Goal: Find specific page/section: Find specific page/section

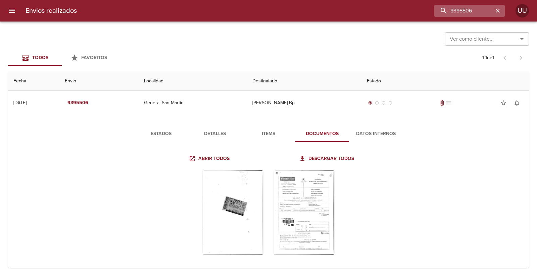
click at [478, 13] on div "9395506" at bounding box center [469, 11] width 71 height 12
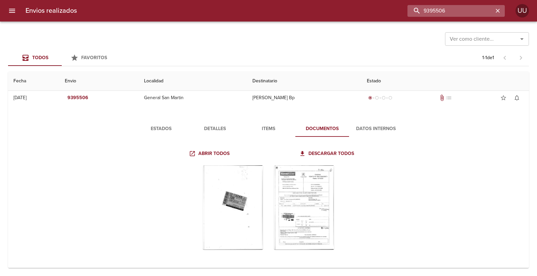
drag, startPoint x: 490, startPoint y: 11, endPoint x: 495, endPoint y: 11, distance: 5.0
click at [491, 11] on input "9395506" at bounding box center [451, 11] width 86 height 12
click at [496, 11] on icon "button" at bounding box center [498, 10] width 7 height 7
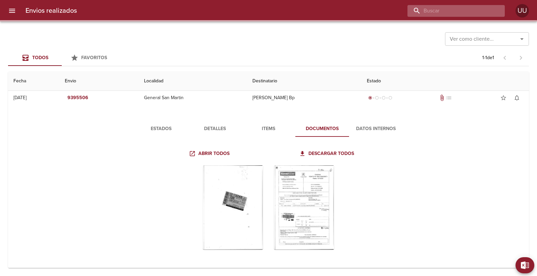
click at [471, 10] on input "buscar" at bounding box center [451, 11] width 86 height 12
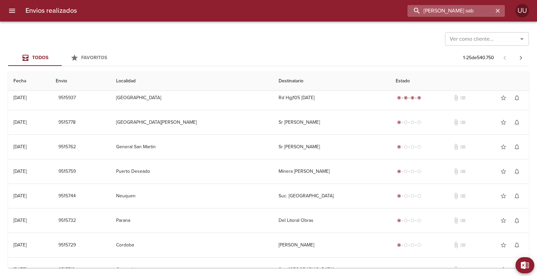
scroll to position [0, 0]
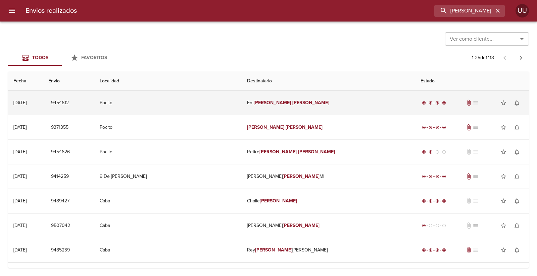
click at [301, 102] on td "Ent [PERSON_NAME]" at bounding box center [329, 103] width 174 height 24
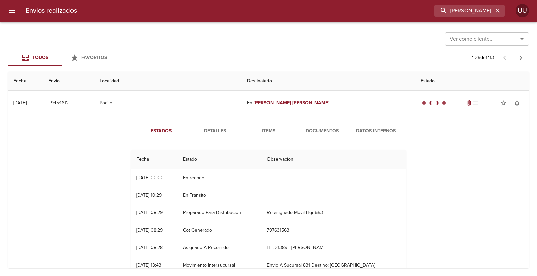
click at [308, 125] on button "Documentos" at bounding box center [322, 131] width 54 height 16
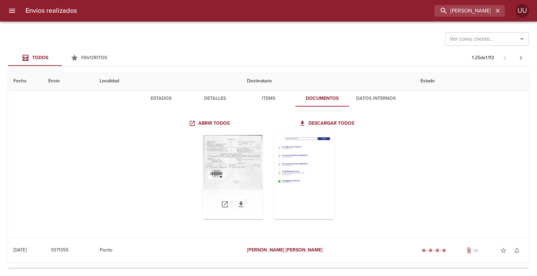
scroll to position [37, 0]
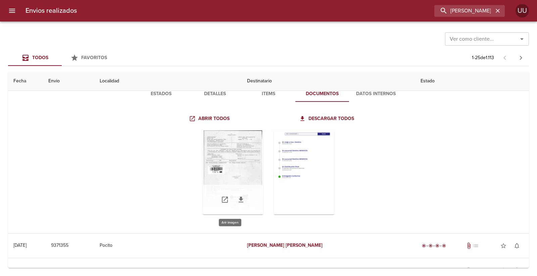
click at [238, 160] on div "Tabla de envíos del cliente" at bounding box center [233, 172] width 60 height 84
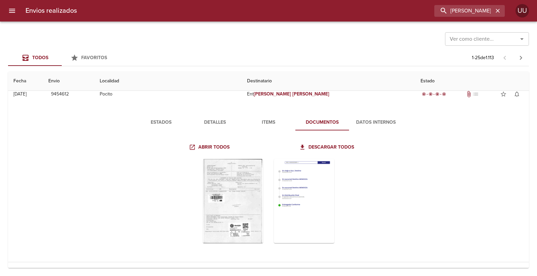
scroll to position [0, 0]
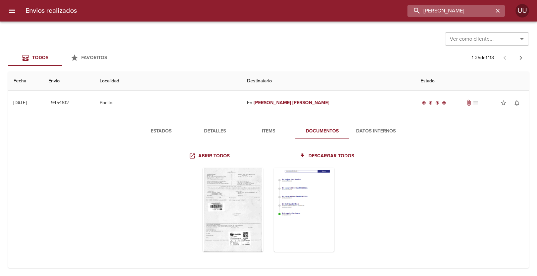
click at [449, 10] on input "[PERSON_NAME]" at bounding box center [451, 11] width 86 height 12
type input "ret [PERSON_NAME]"
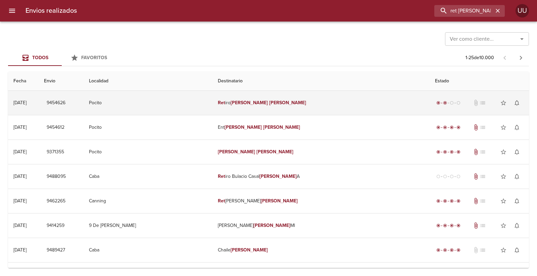
click at [363, 95] on td "Ret iro [PERSON_NAME]" at bounding box center [321, 103] width 217 height 24
